Goal: Task Accomplishment & Management: Manage account settings

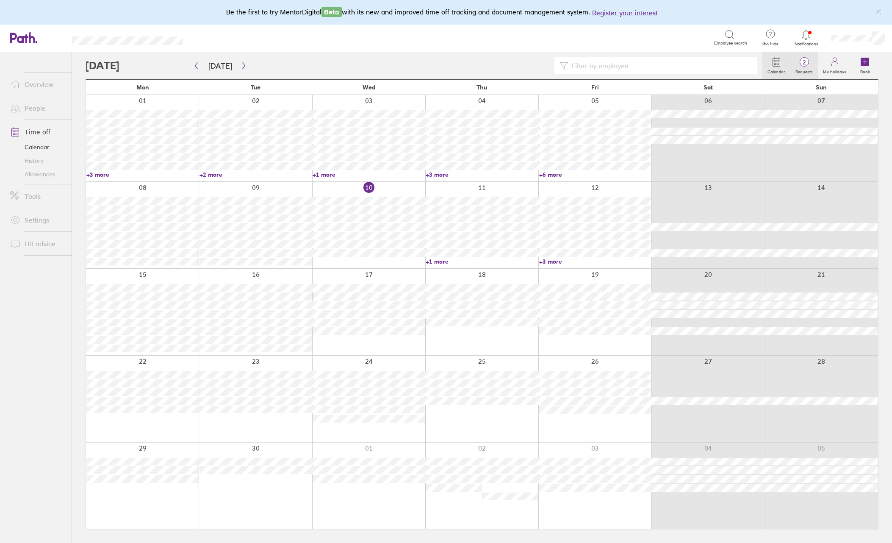
click at [810, 65] on span "2" at bounding box center [804, 62] width 28 height 7
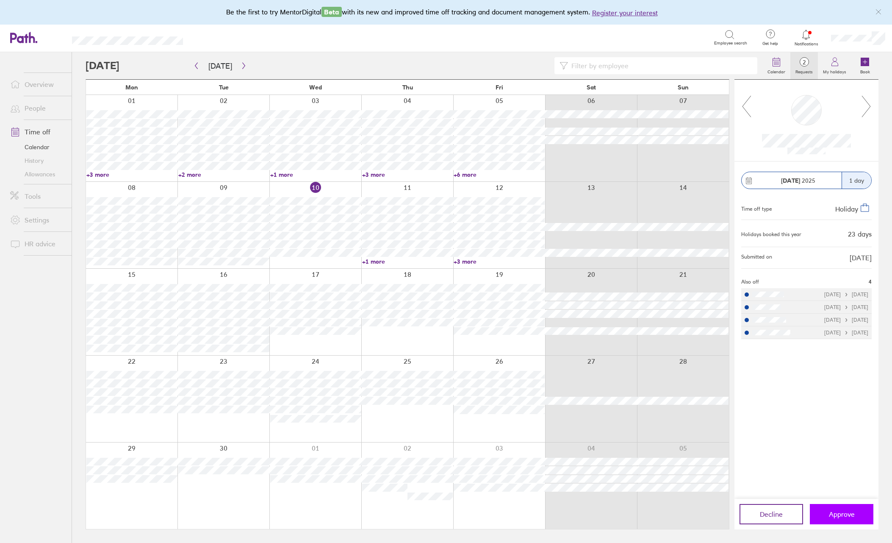
click at [843, 513] on span "Approve" at bounding box center [842, 514] width 26 height 8
